Goal: Task Accomplishment & Management: Manage account settings

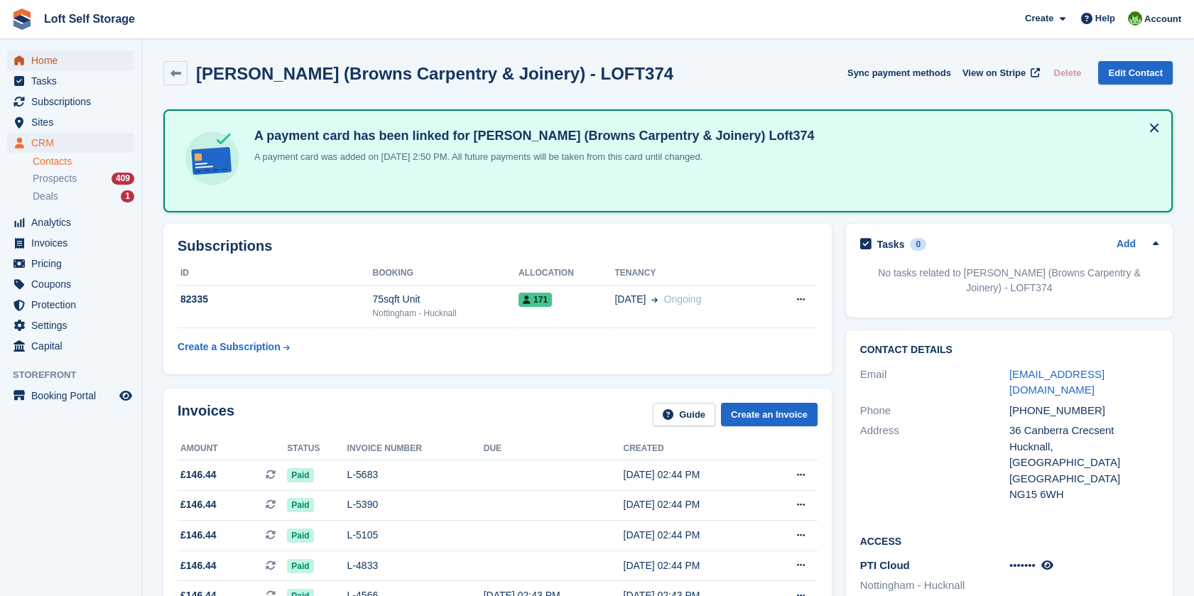
click at [50, 60] on span "Home" at bounding box center [73, 60] width 85 height 20
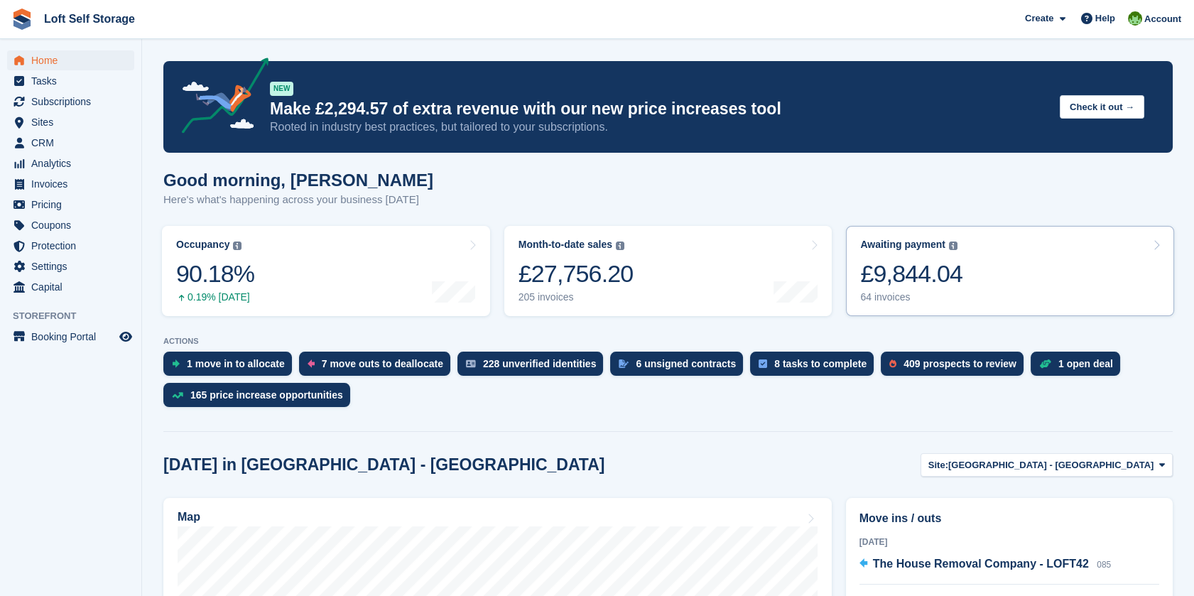
click at [942, 267] on div "£9,844.04" at bounding box center [911, 273] width 102 height 29
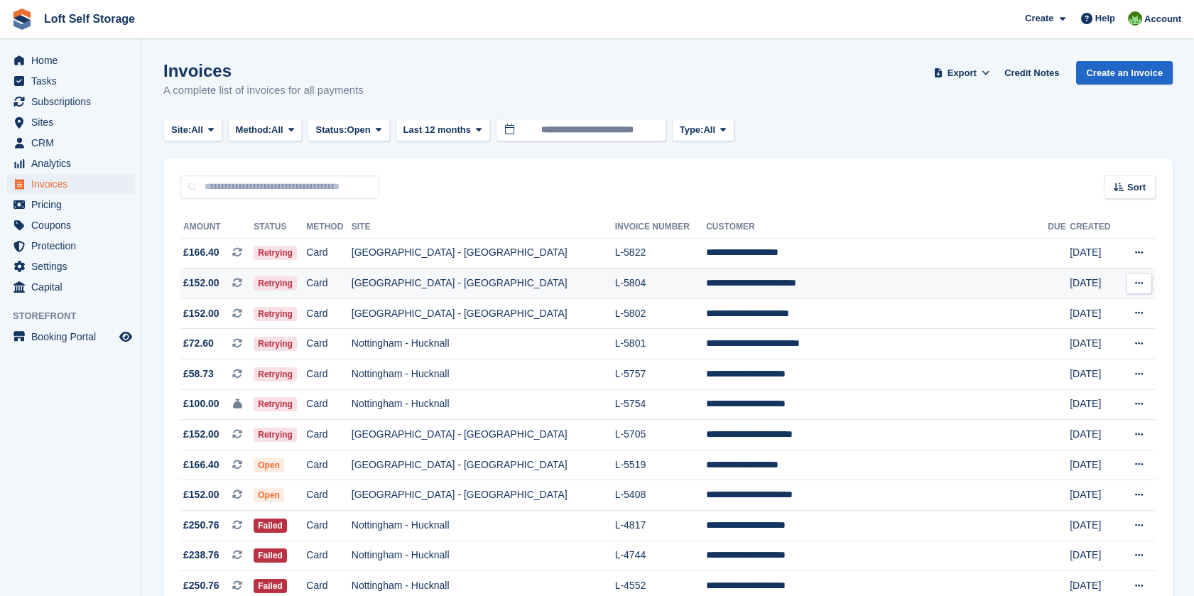
click at [726, 281] on td "**********" at bounding box center [877, 283] width 342 height 31
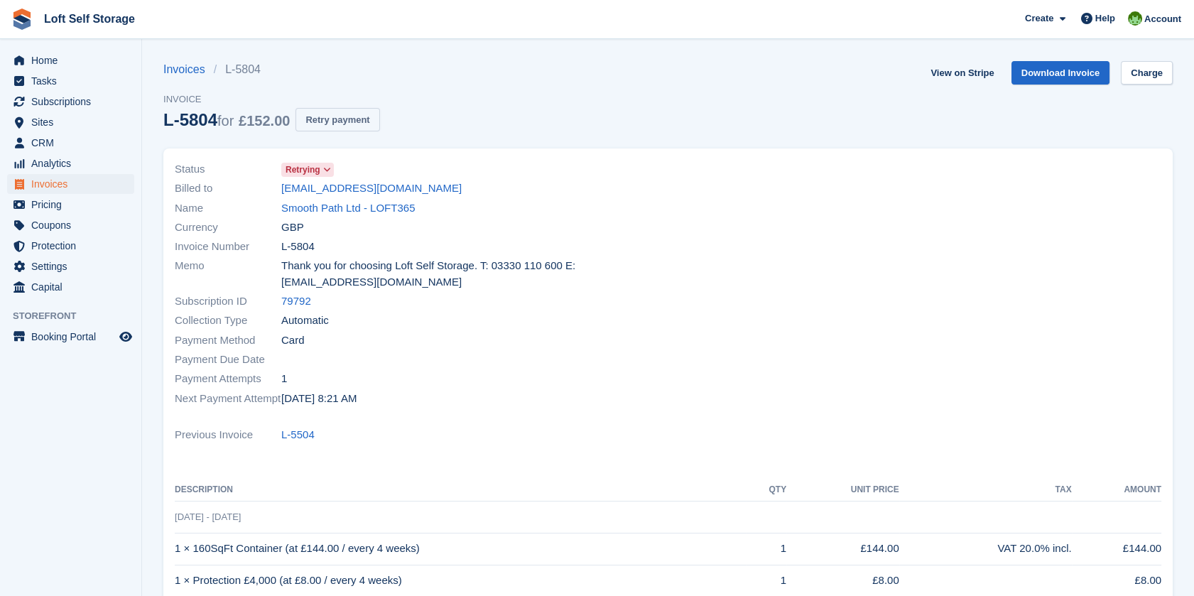
click at [337, 115] on button "Retry payment" at bounding box center [337, 119] width 84 height 23
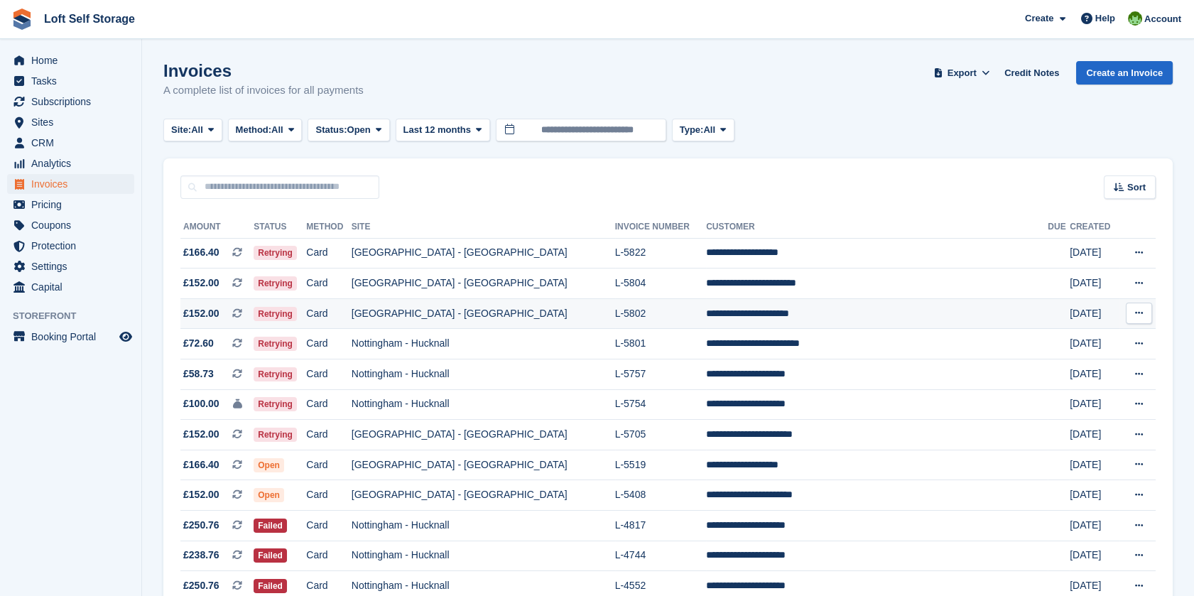
click at [689, 309] on td "L-5802" at bounding box center [661, 313] width 92 height 31
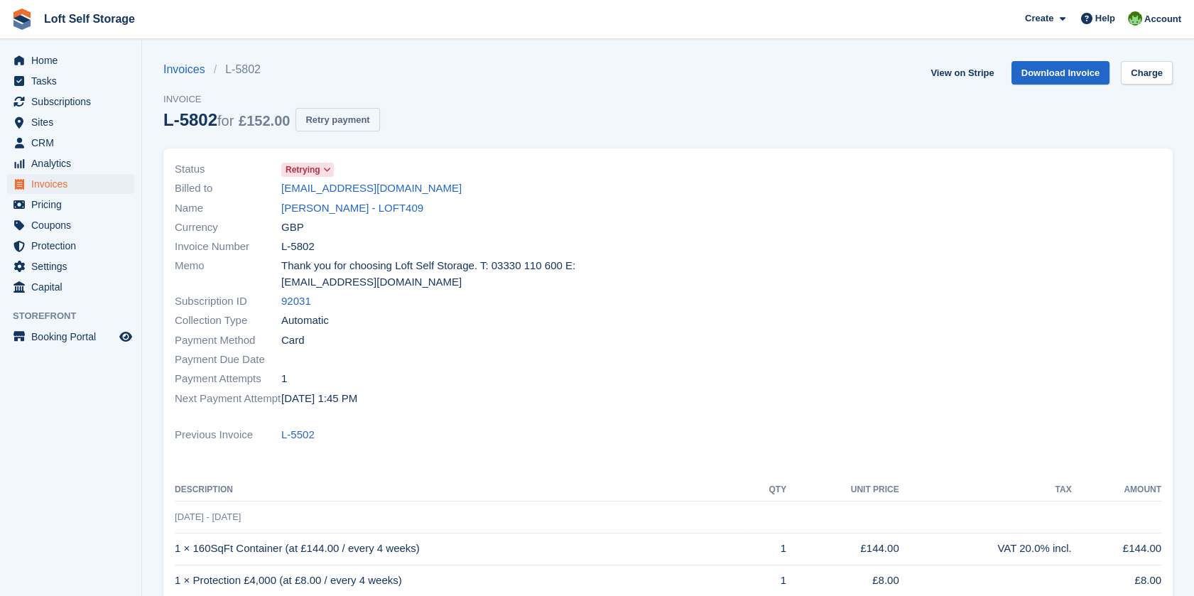
click at [307, 126] on button "Retry payment" at bounding box center [337, 119] width 84 height 23
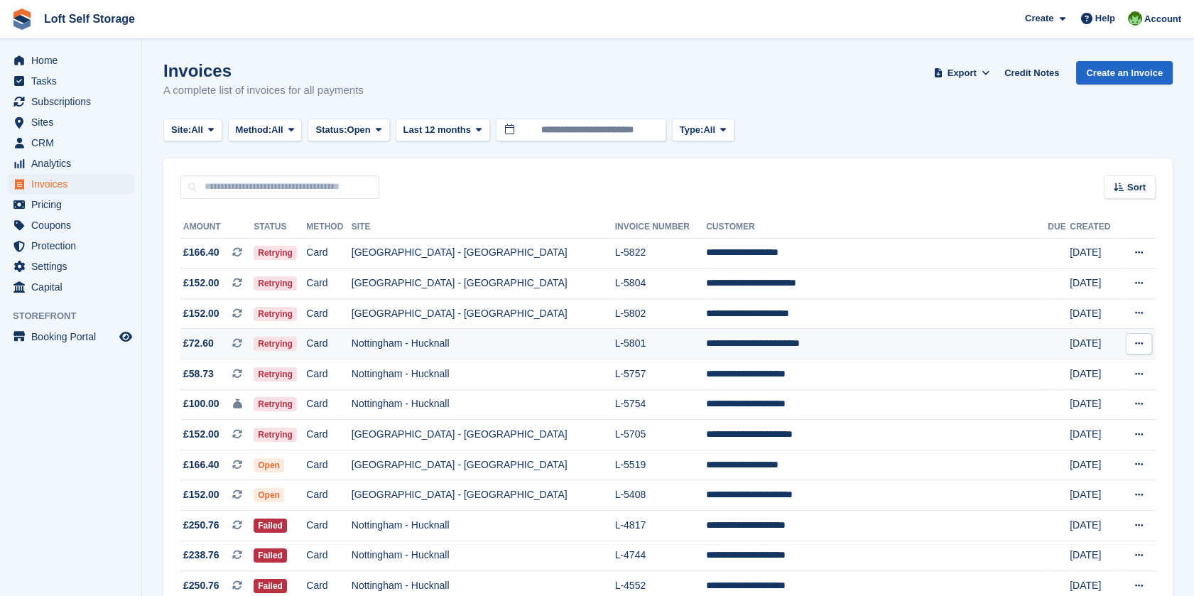
click at [707, 349] on td "L-5801" at bounding box center [661, 344] width 92 height 31
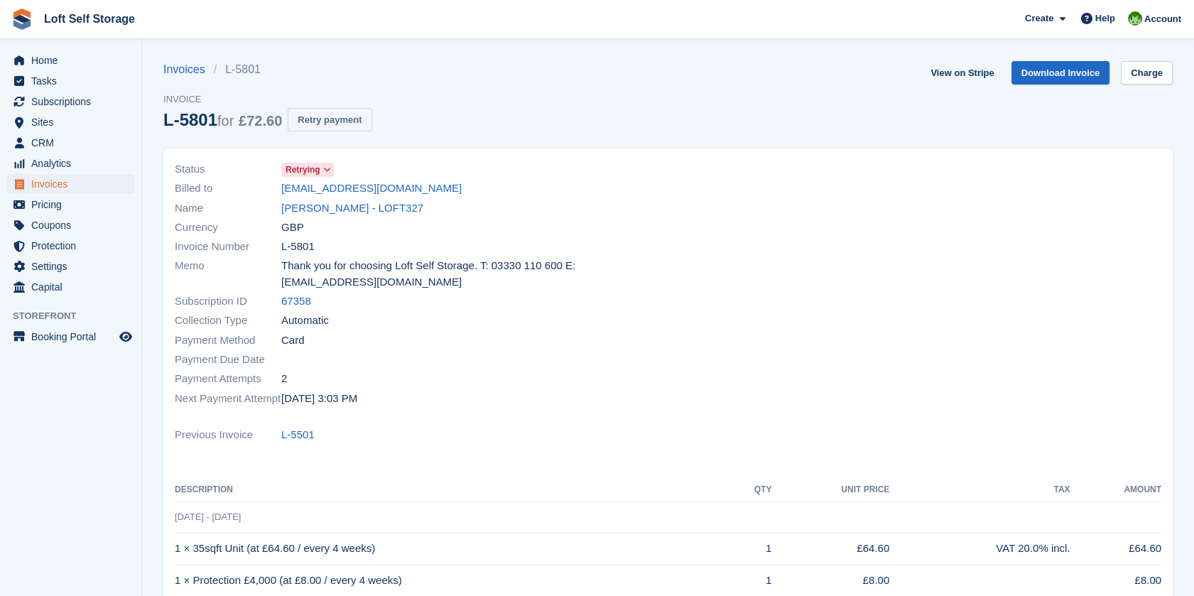
click at [339, 117] on button "Retry payment" at bounding box center [330, 119] width 84 height 23
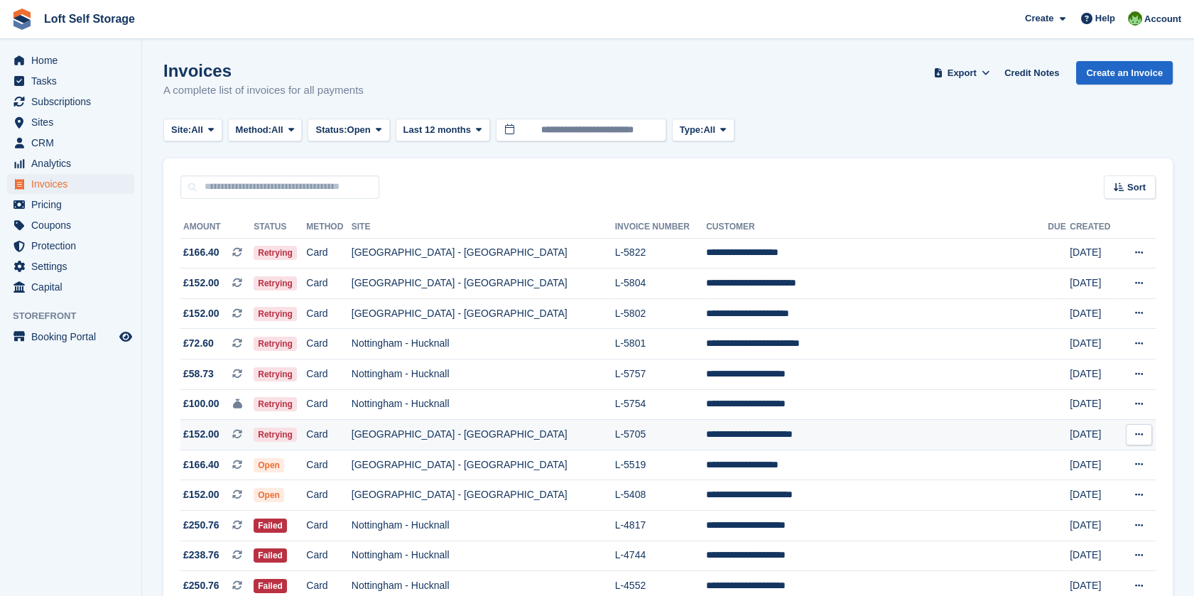
click at [591, 425] on td "[GEOGRAPHIC_DATA] - [GEOGRAPHIC_DATA]" at bounding box center [483, 435] width 263 height 31
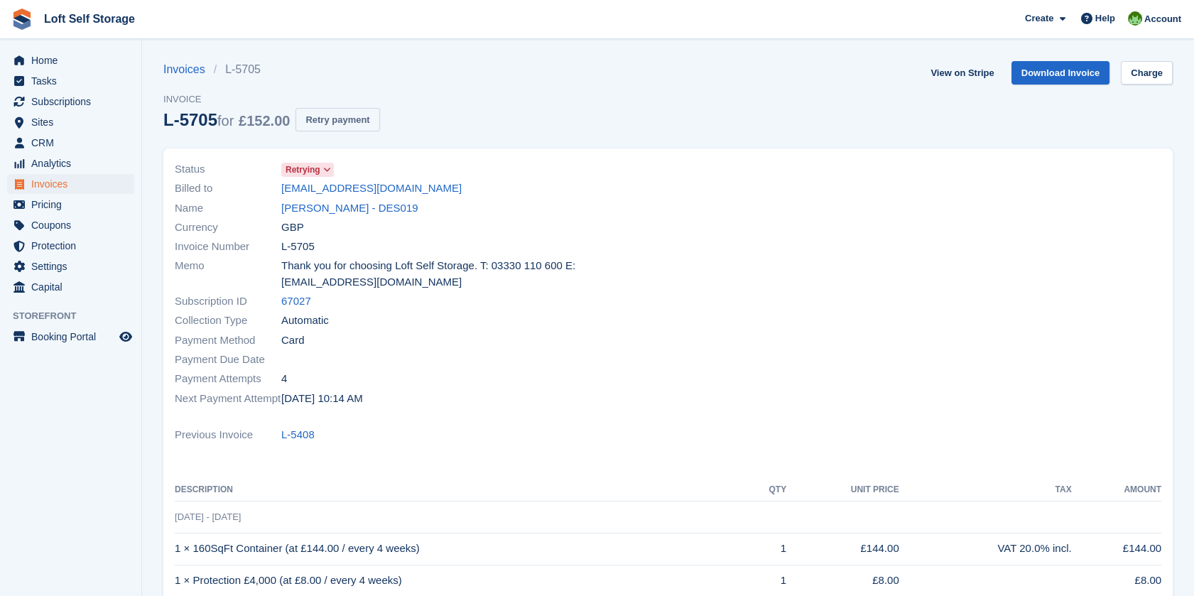
click at [349, 128] on button "Retry payment" at bounding box center [337, 119] width 84 height 23
click at [42, 58] on span "Home" at bounding box center [73, 60] width 85 height 20
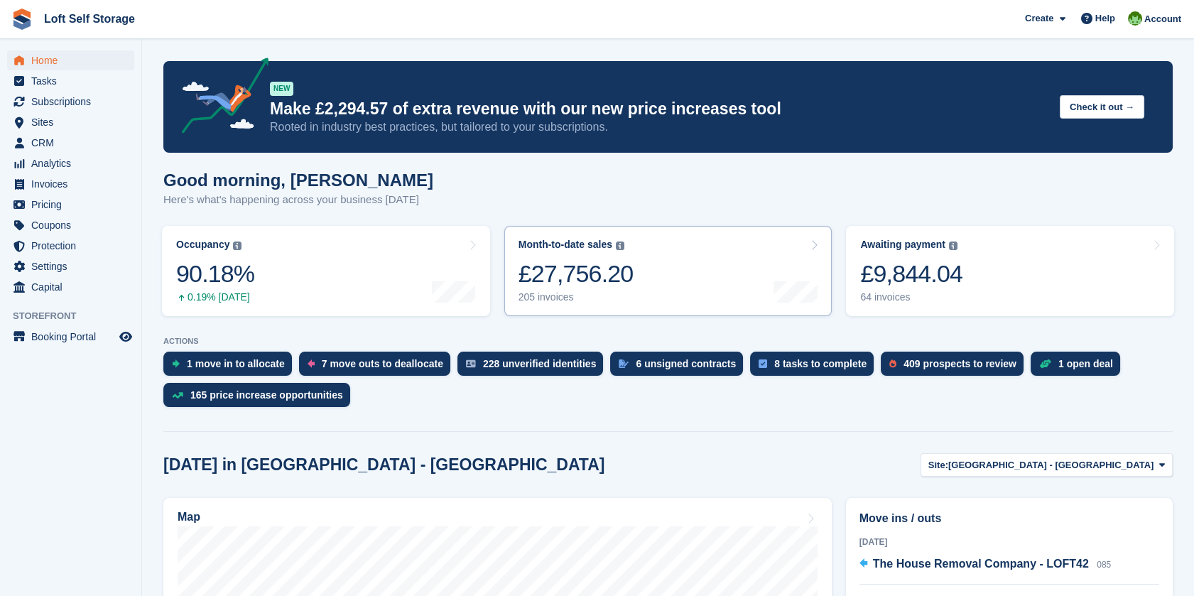
click at [621, 263] on div "£27,756.20" at bounding box center [575, 273] width 115 height 29
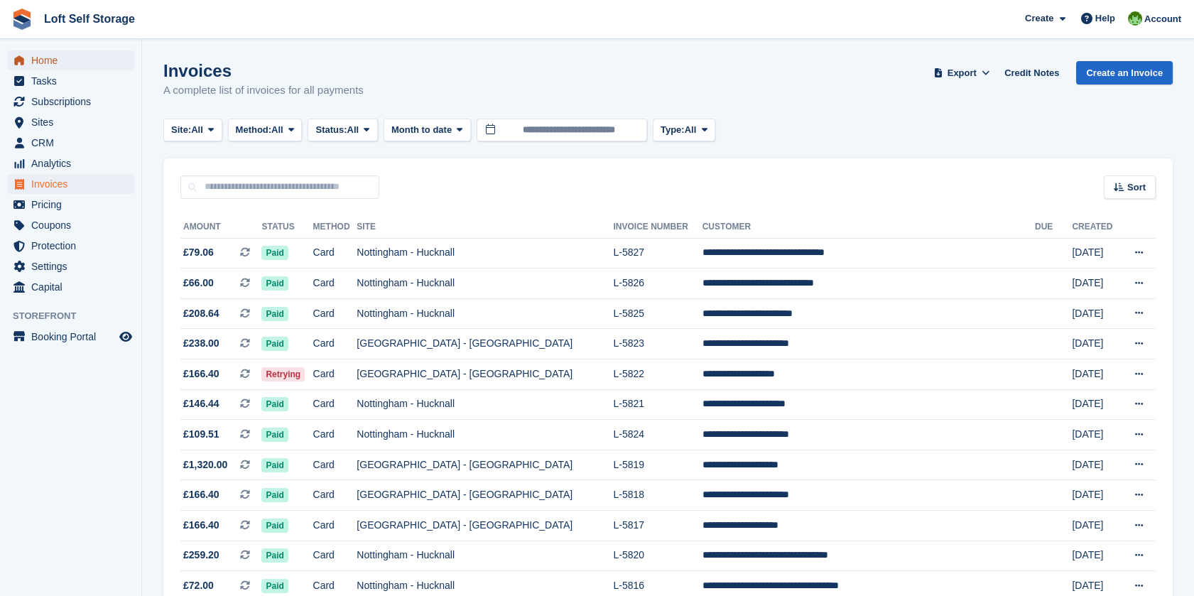
click at [42, 56] on span "Home" at bounding box center [73, 60] width 85 height 20
